Goal: Book appointment/travel/reservation

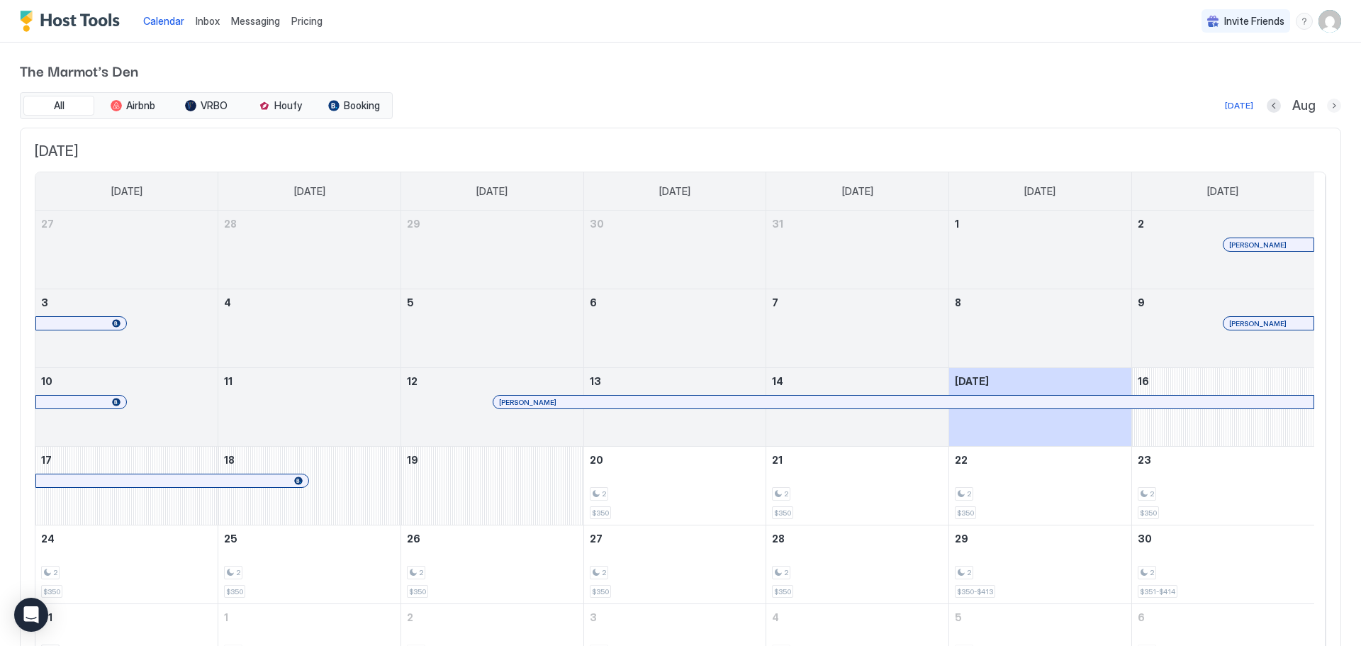
click at [1327, 106] on button "Next month" at bounding box center [1334, 106] width 14 height 14
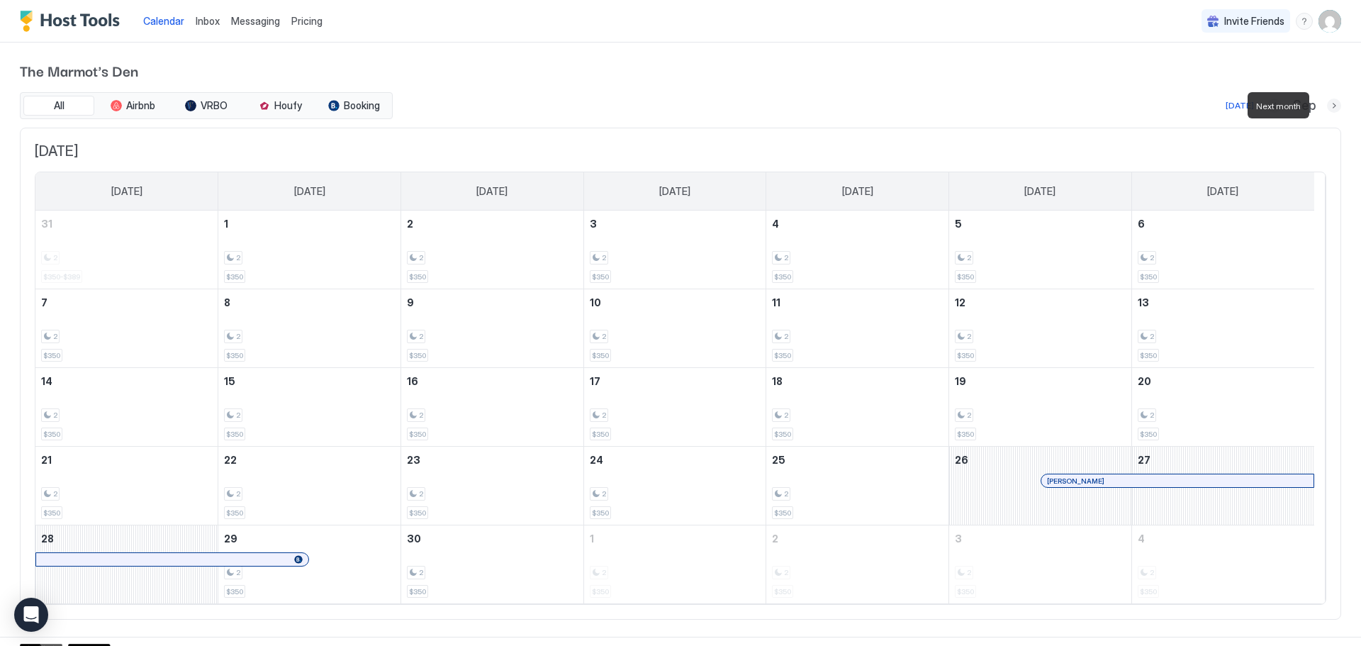
click at [1327, 104] on button "Next month" at bounding box center [1334, 106] width 14 height 14
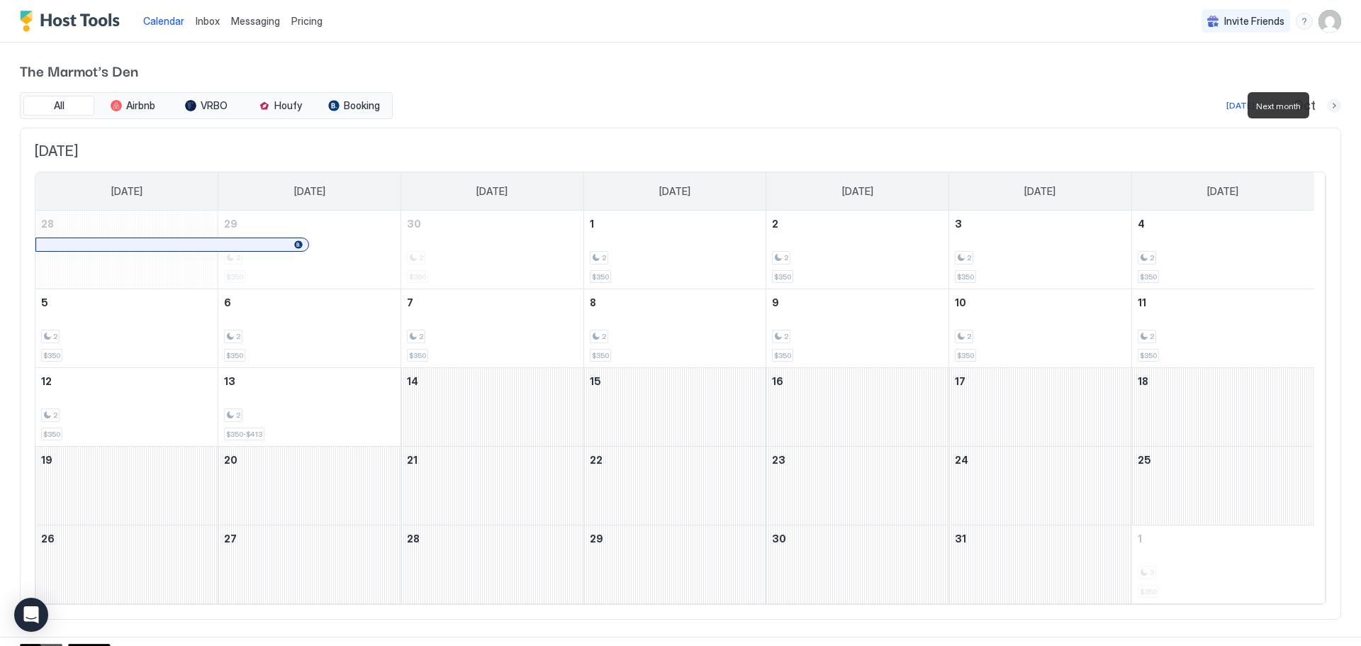
click at [1327, 104] on button "Next month" at bounding box center [1334, 106] width 14 height 14
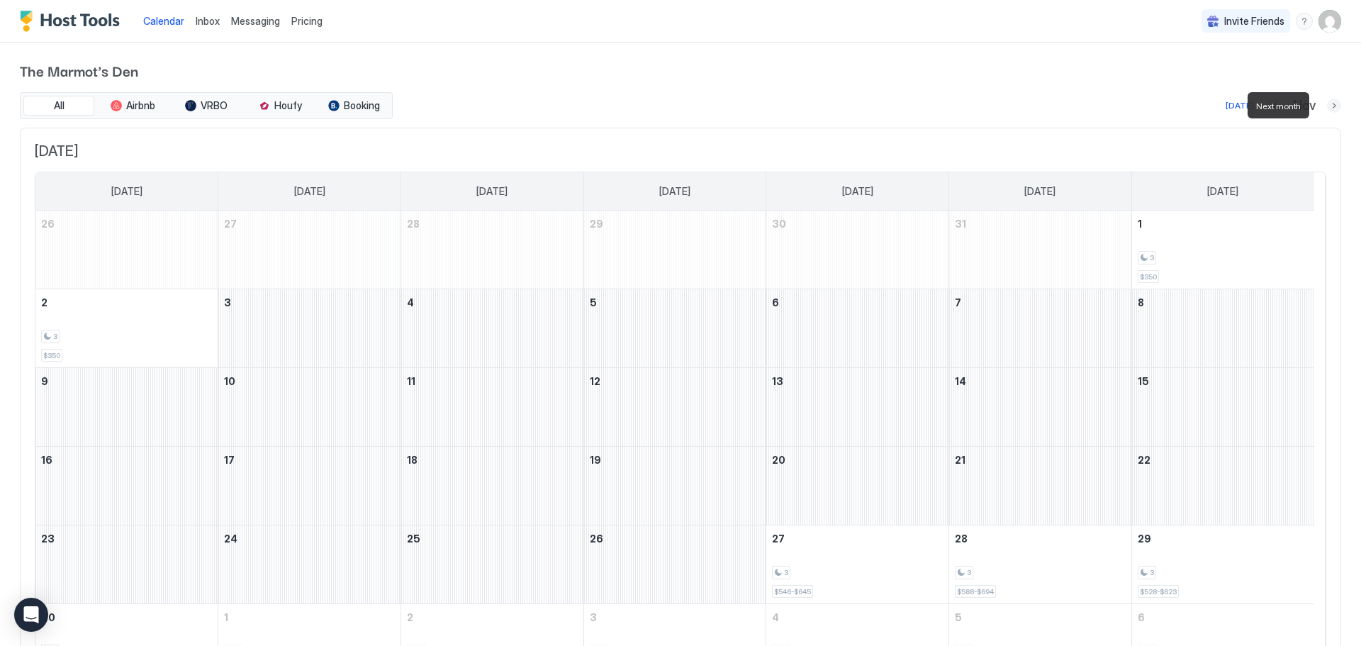
click at [1327, 104] on button "Next month" at bounding box center [1334, 106] width 14 height 14
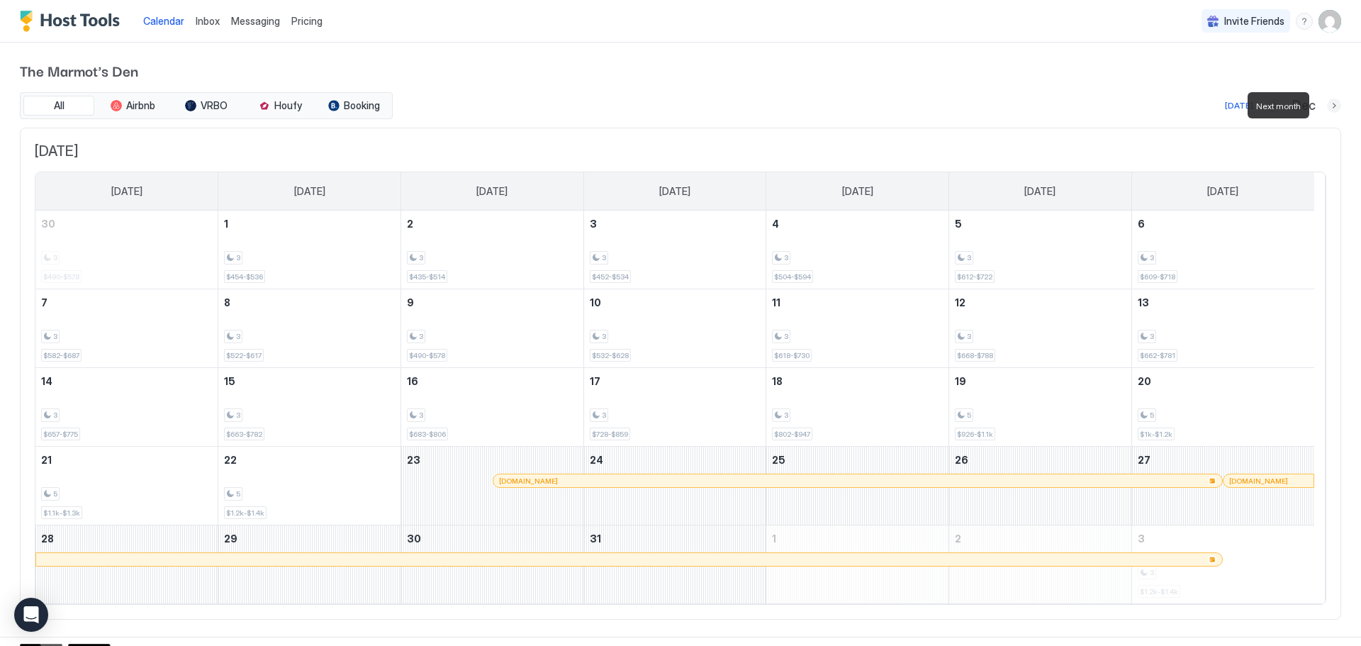
click at [1327, 104] on button "Next month" at bounding box center [1334, 106] width 14 height 14
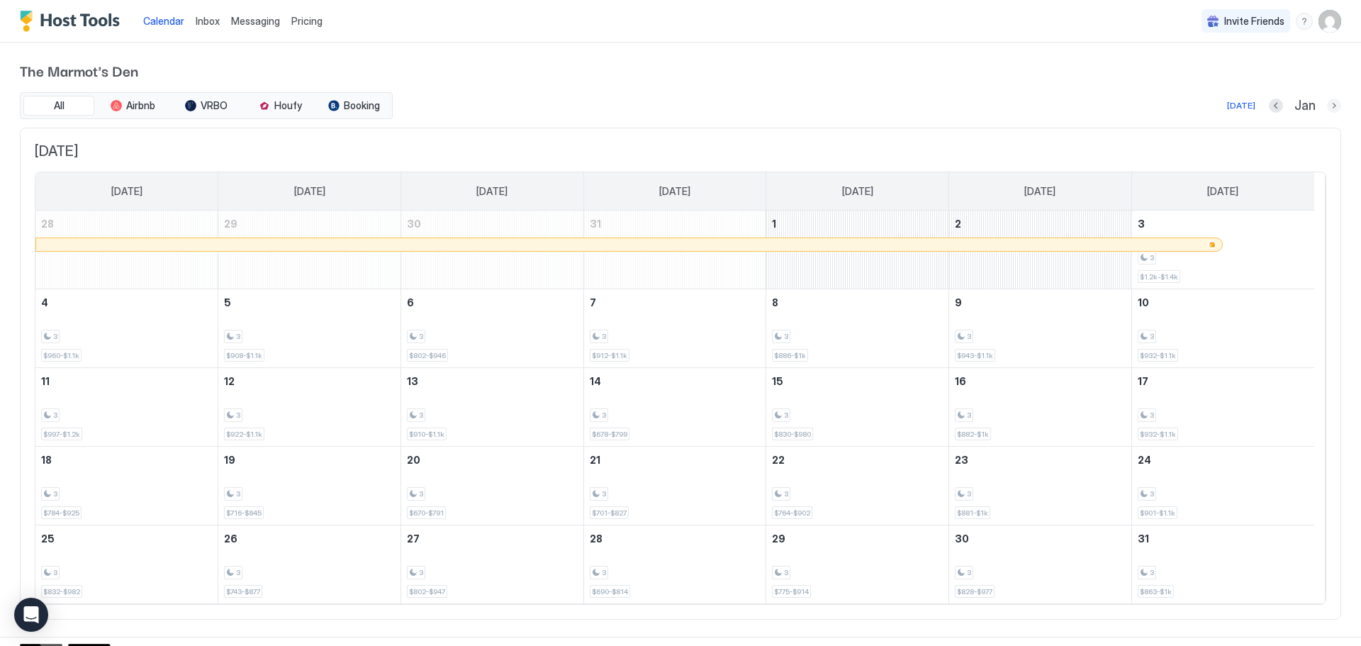
click at [1327, 101] on button "Next month" at bounding box center [1334, 106] width 14 height 14
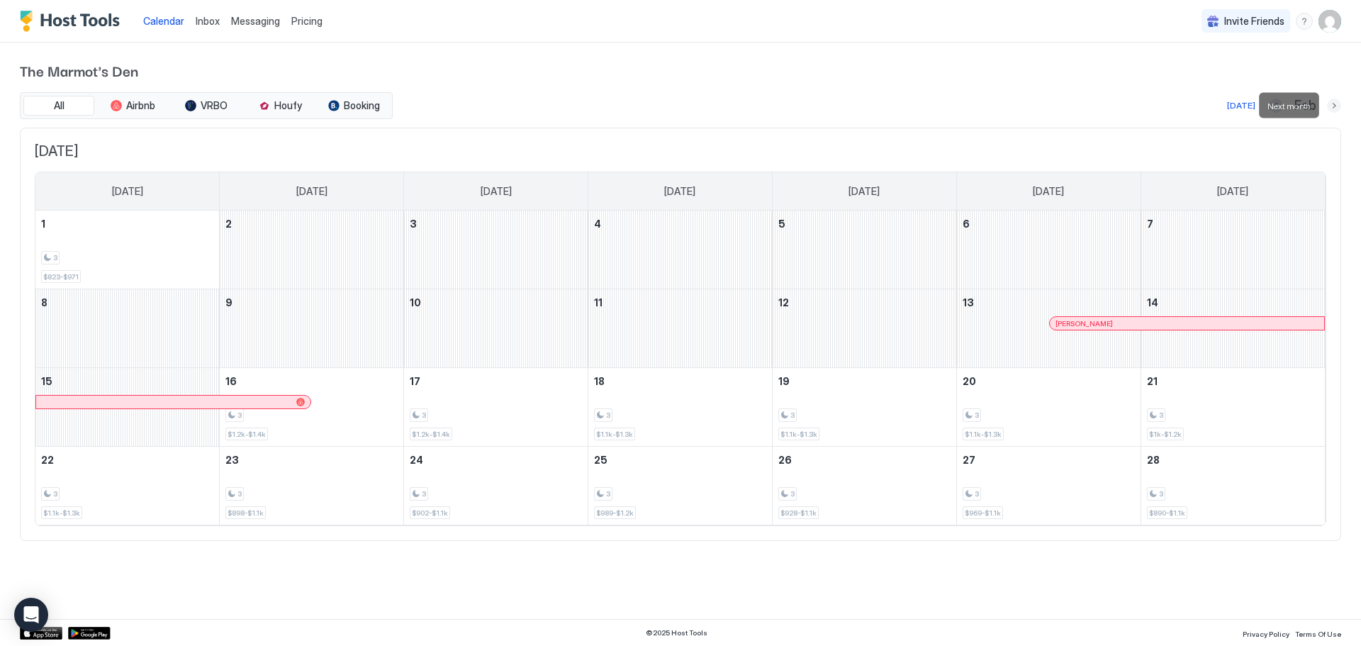
click at [1331, 107] on button "Next month" at bounding box center [1334, 106] width 14 height 14
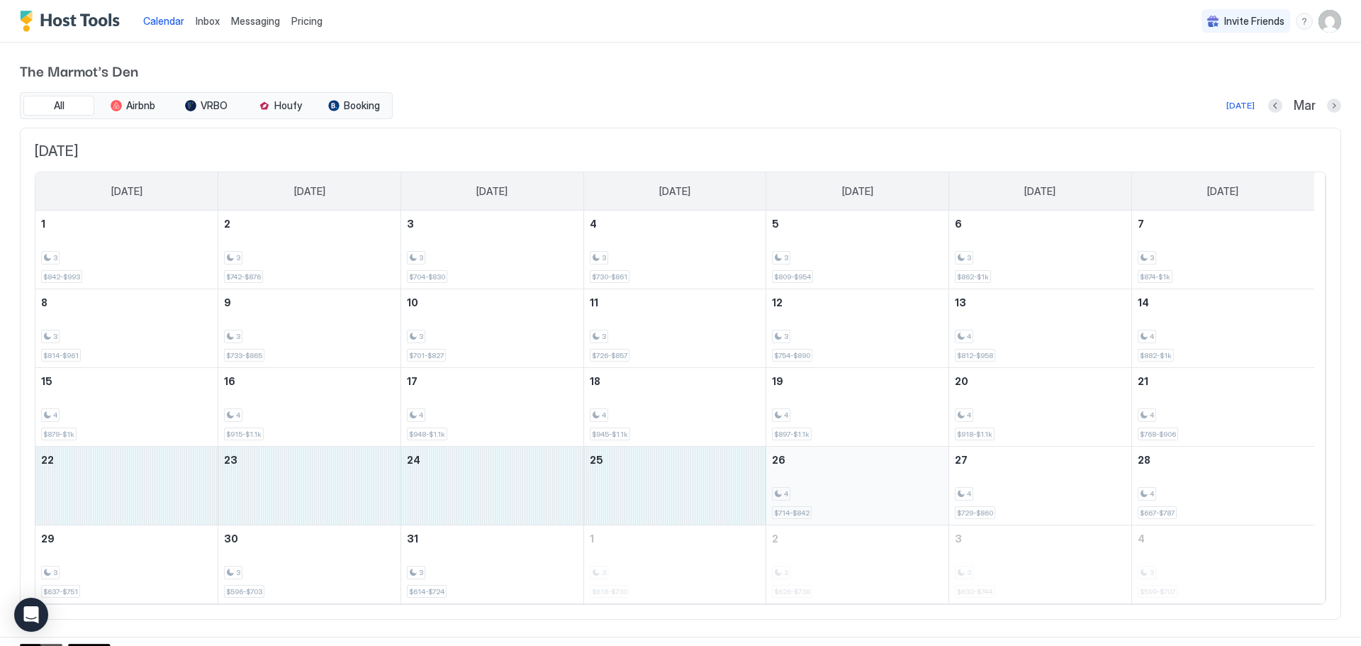
drag, startPoint x: 114, startPoint y: 481, endPoint x: 785, endPoint y: 491, distance: 671.4
click at [785, 491] on tr "22 23 24 25 26 4 $714-$842 27 4 $729-$860 28 4 $667-$787" at bounding box center [674, 486] width 1279 height 79
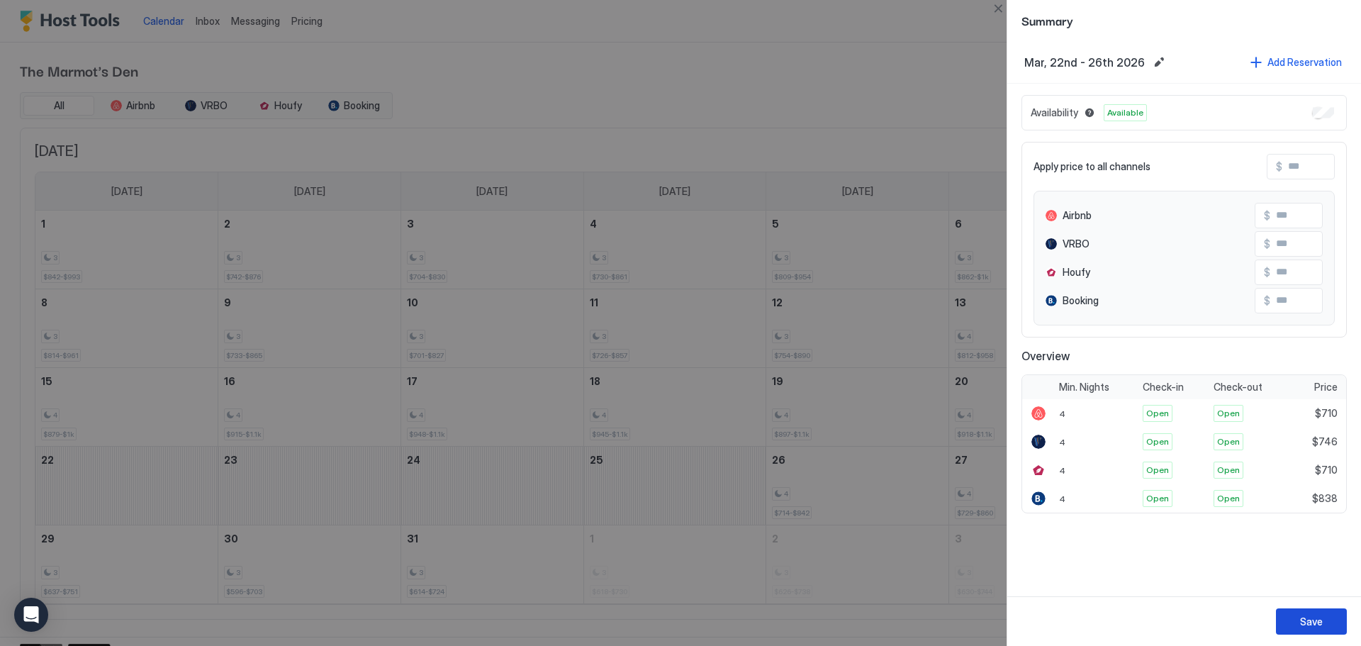
click at [1324, 622] on button "Save" at bounding box center [1311, 621] width 71 height 26
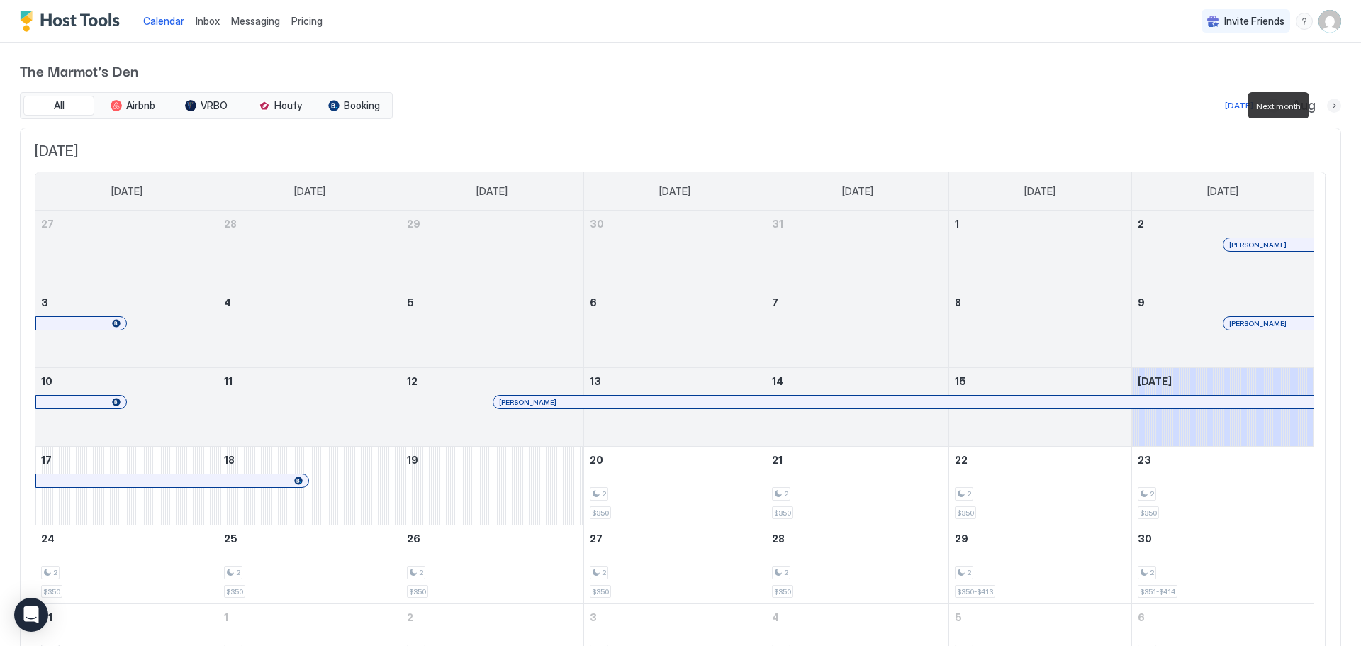
click at [1327, 104] on button "Next month" at bounding box center [1334, 106] width 14 height 14
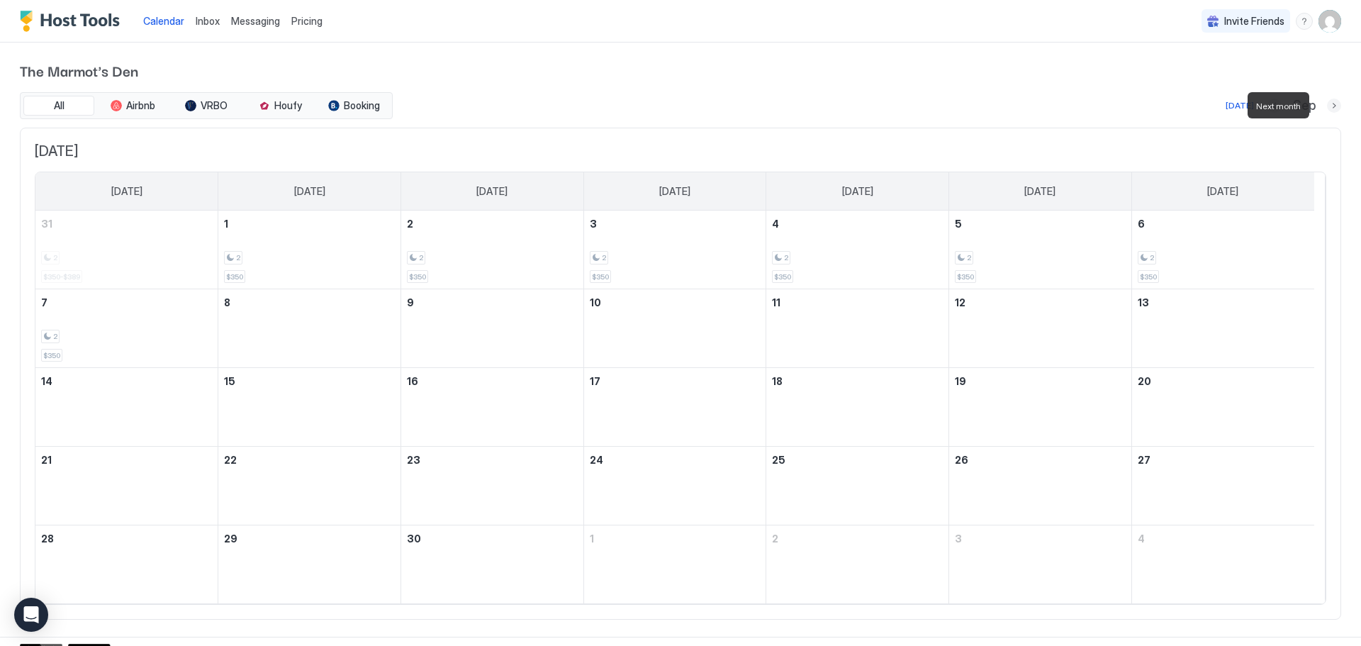
click at [1327, 104] on button "Next month" at bounding box center [1334, 106] width 14 height 14
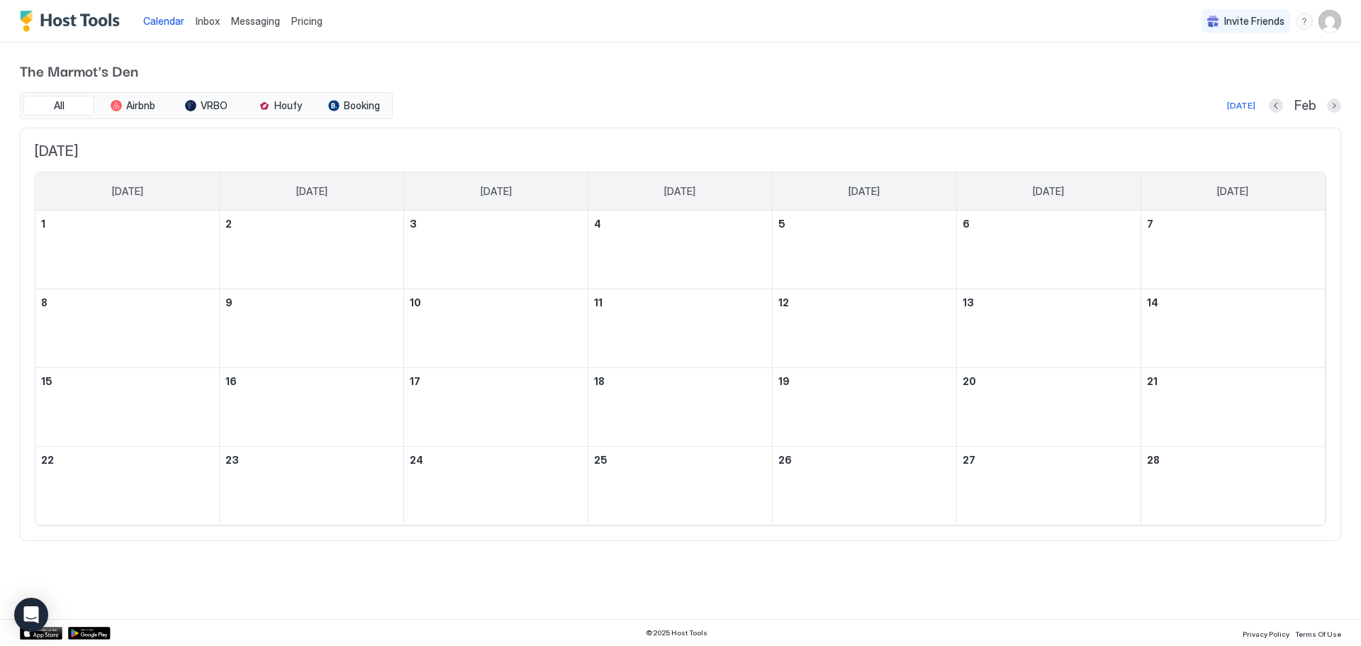
click at [1326, 104] on div "Feb" at bounding box center [1305, 106] width 72 height 16
